Goal: Contribute content

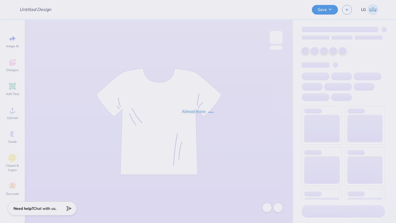
type input "Mockups for [PERSON_NAME]"
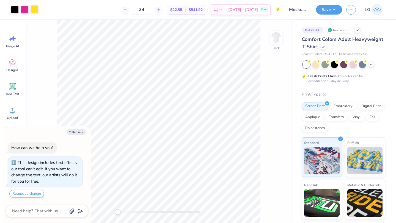
click at [37, 10] on div at bounding box center [35, 9] width 8 height 8
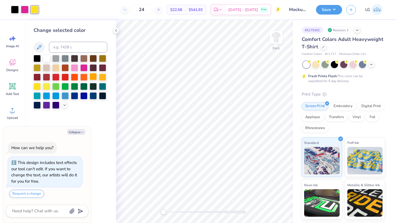
click at [95, 77] on div at bounding box center [93, 76] width 7 height 7
click at [66, 105] on icon at bounding box center [64, 105] width 4 height 4
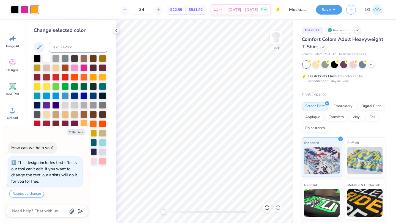
click at [86, 124] on div at bounding box center [83, 123] width 7 height 7
click at [82, 132] on icon "button" at bounding box center [82, 132] width 3 height 3
type textarea "x"
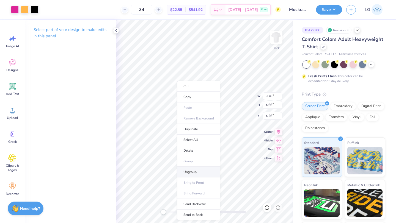
click at [189, 171] on li "Ungroup" at bounding box center [198, 172] width 43 height 11
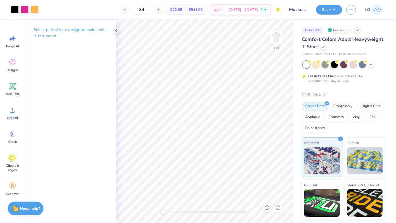
click at [265, 207] on icon at bounding box center [265, 206] width 1 height 1
click at [328, 10] on button "Save" at bounding box center [329, 9] width 26 height 10
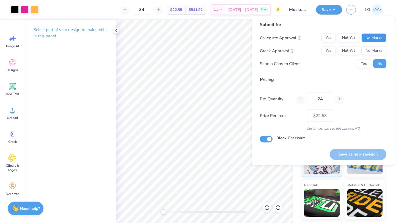
click at [378, 37] on button "No Marks" at bounding box center [373, 38] width 25 height 9
click at [374, 52] on button "No Marks" at bounding box center [373, 50] width 25 height 9
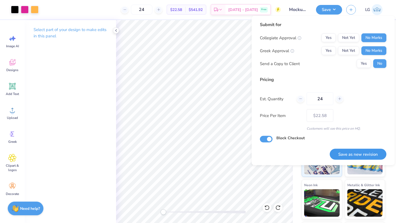
click at [357, 152] on button "Save as new revision" at bounding box center [358, 154] width 57 height 11
type input "$22.58"
